Goal: Task Accomplishment & Management: Use online tool/utility

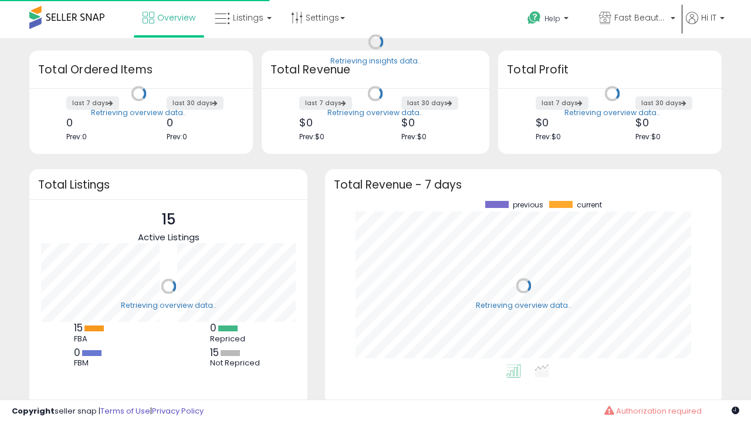
scroll to position [163, 373]
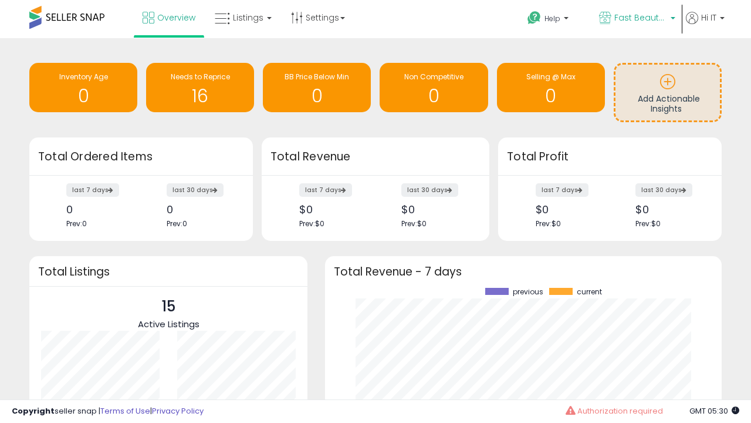
click at [636, 19] on span "Fast Beauty ([GEOGRAPHIC_DATA])" at bounding box center [641, 18] width 53 height 12
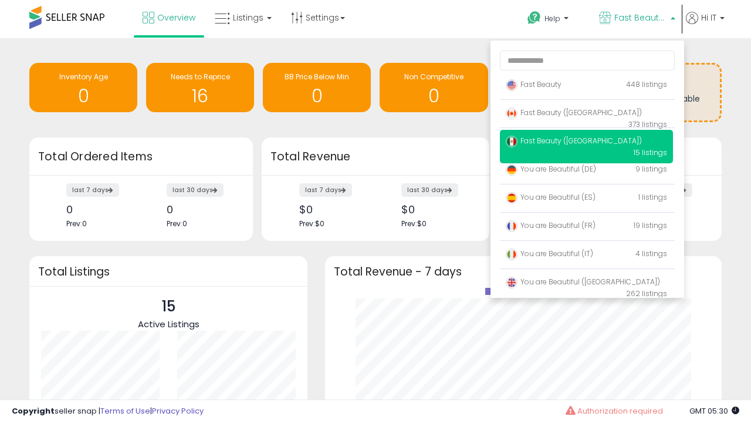
click at [586, 284] on span "You are Beautiful ([GEOGRAPHIC_DATA])" at bounding box center [583, 281] width 154 height 10
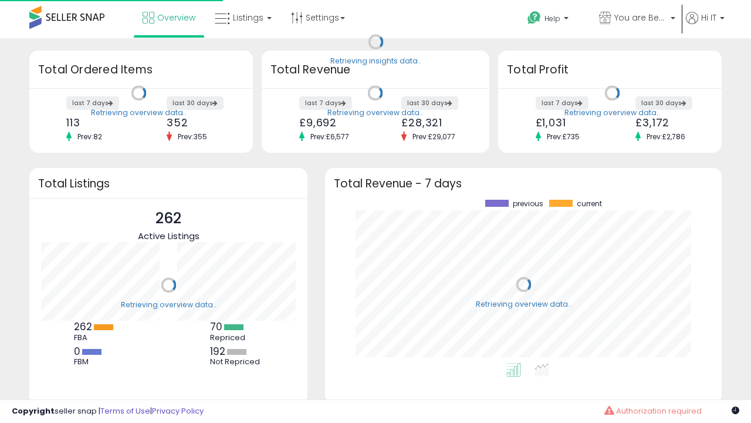
scroll to position [163, 373]
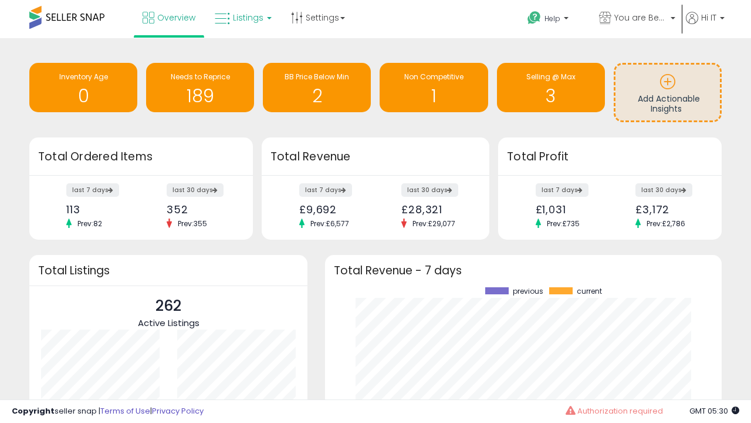
click at [242, 18] on span "Listings" at bounding box center [248, 18] width 31 height 12
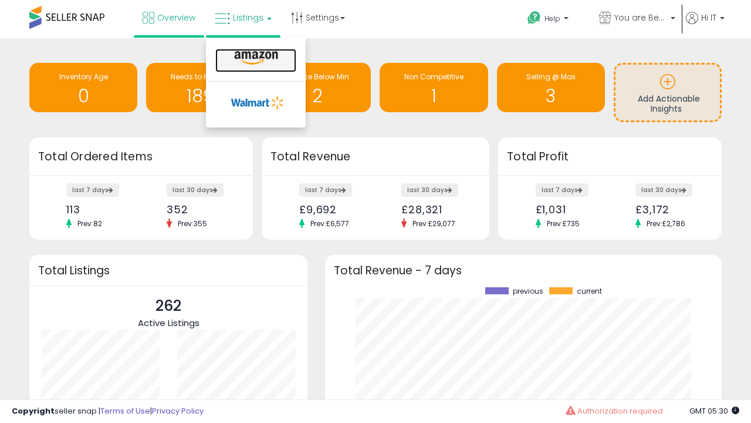
click at [255, 58] on icon at bounding box center [256, 57] width 51 height 15
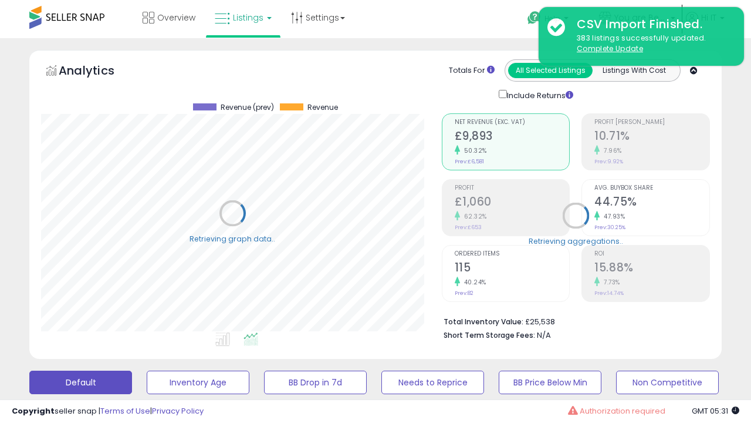
scroll to position [241, 400]
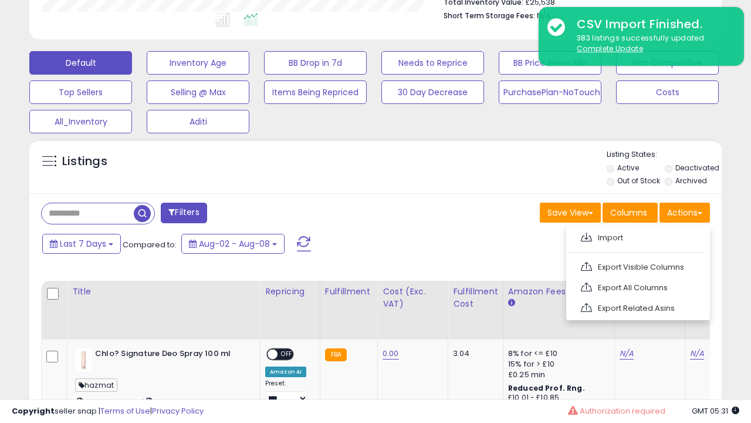
click at [586, 235] on span at bounding box center [586, 236] width 11 height 9
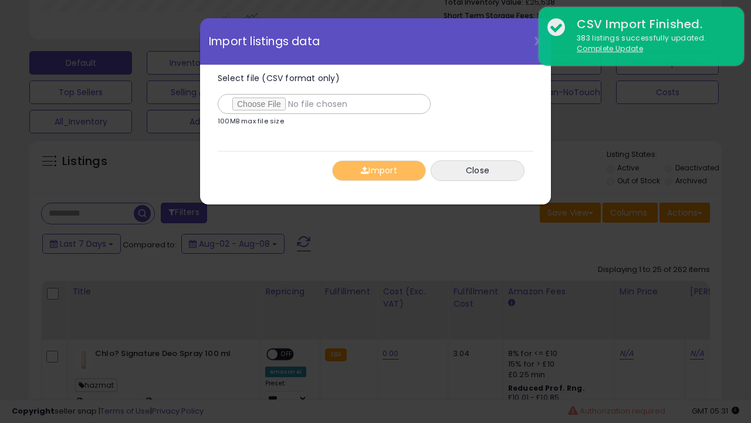
type input "**********"
click at [379, 170] on button "Import" at bounding box center [379, 170] width 94 height 21
